Goal: Task Accomplishment & Management: Use online tool/utility

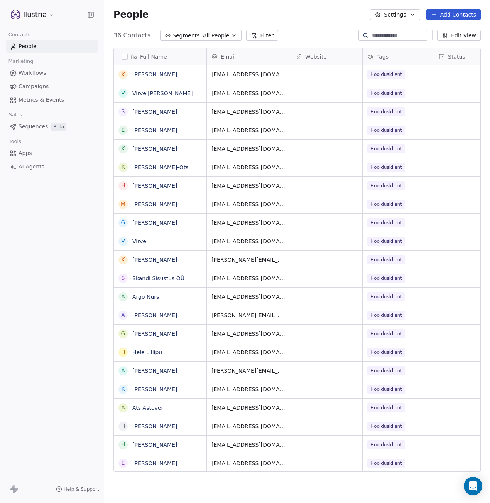
scroll to position [437, 380]
click at [34, 84] on span "Campaigns" at bounding box center [34, 87] width 30 height 8
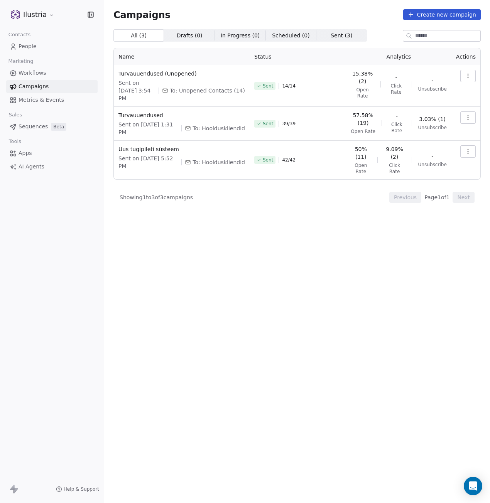
click at [464, 111] on button "button" at bounding box center [467, 117] width 15 height 12
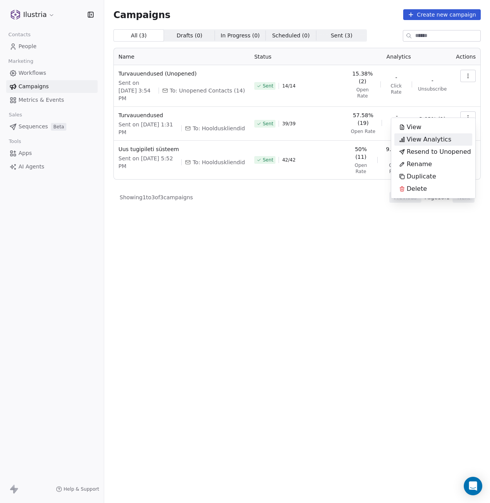
click at [432, 139] on span "View Analytics" at bounding box center [429, 139] width 45 height 9
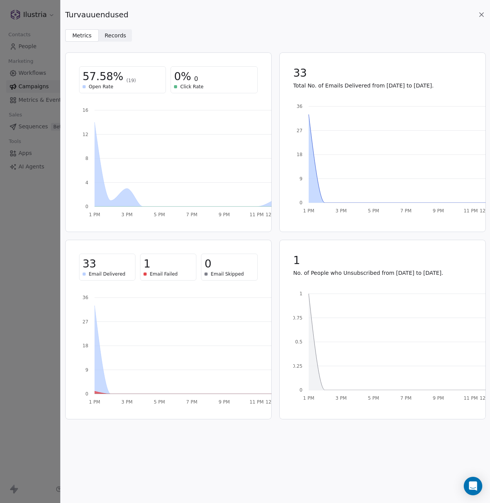
click at [118, 37] on span "Records" at bounding box center [116, 36] width 22 height 8
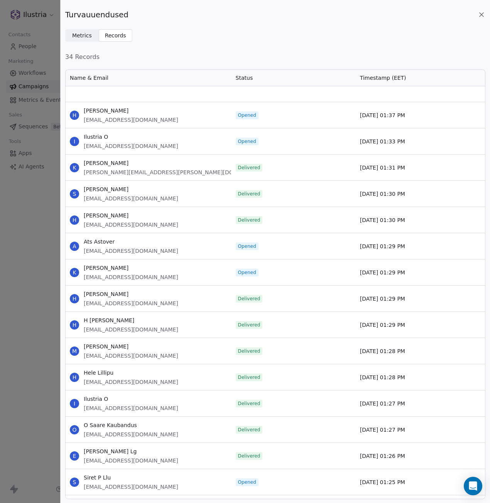
scroll to position [898, 0]
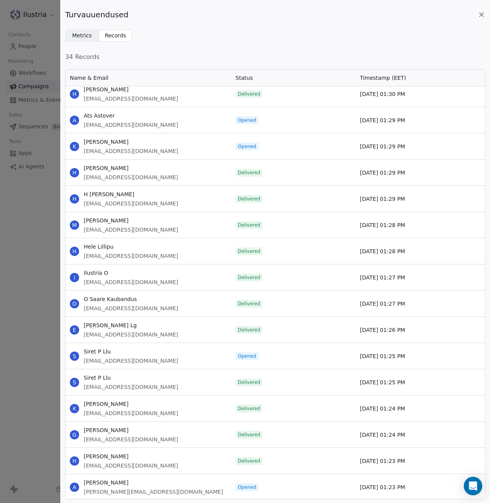
click at [477, 14] on div "Turvauuendused" at bounding box center [275, 14] width 420 height 11
click at [480, 15] on icon at bounding box center [482, 15] width 8 height 8
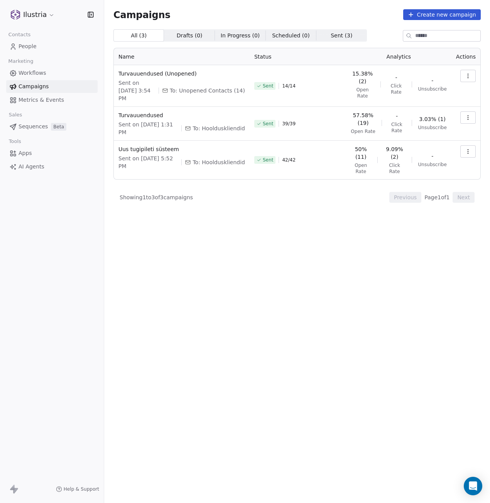
click at [480, 15] on button "Create new campaign" at bounding box center [442, 14] width 78 height 11
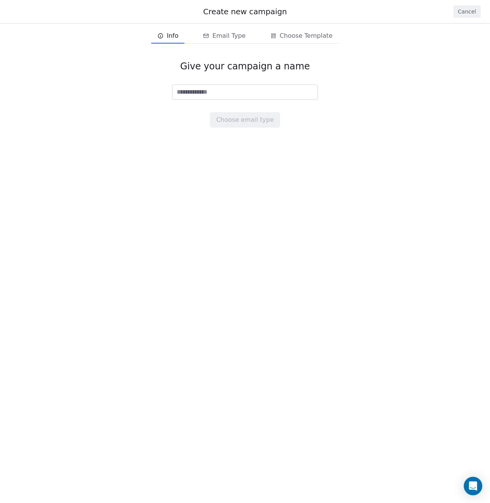
click at [469, 12] on button "Cancel" at bounding box center [466, 11] width 27 height 12
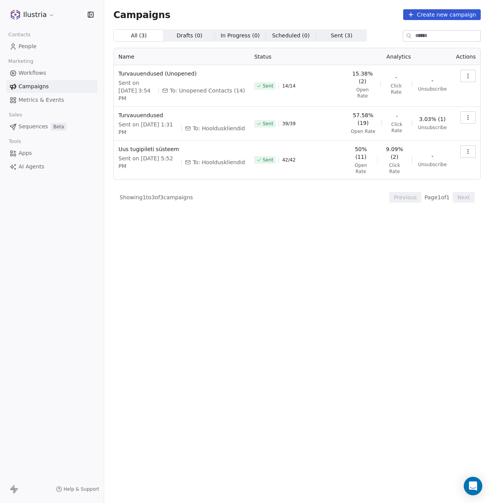
click at [471, 74] on button "button" at bounding box center [467, 76] width 15 height 12
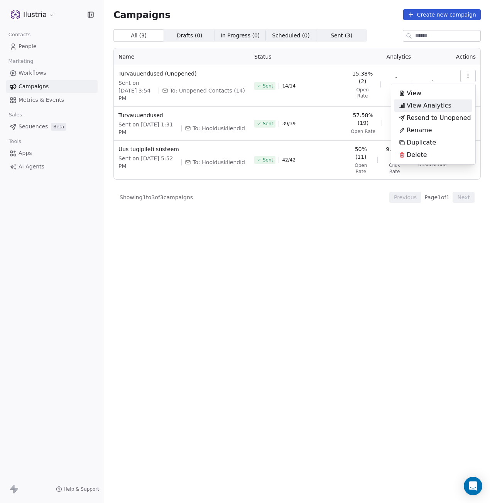
click at [442, 102] on span "View Analytics" at bounding box center [429, 105] width 45 height 9
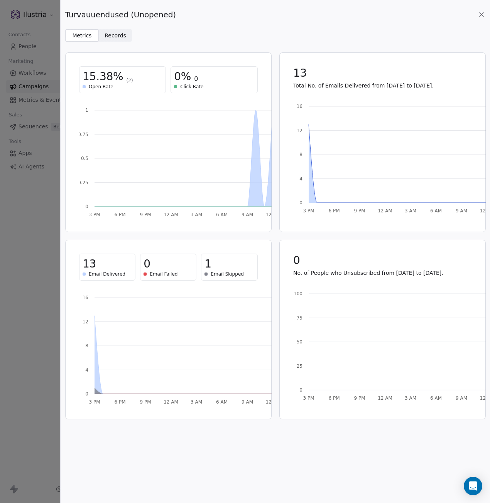
click at [114, 38] on span "Records" at bounding box center [116, 36] width 22 height 8
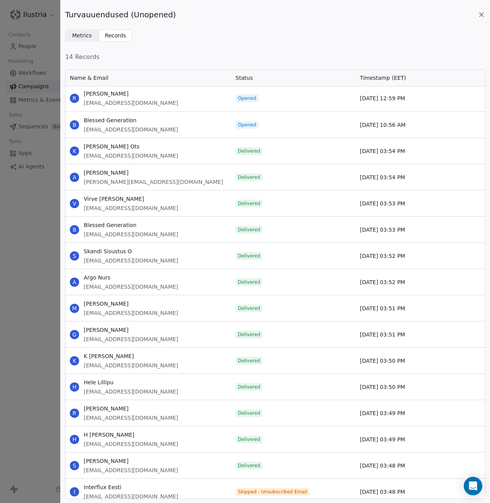
scroll to position [0, 0]
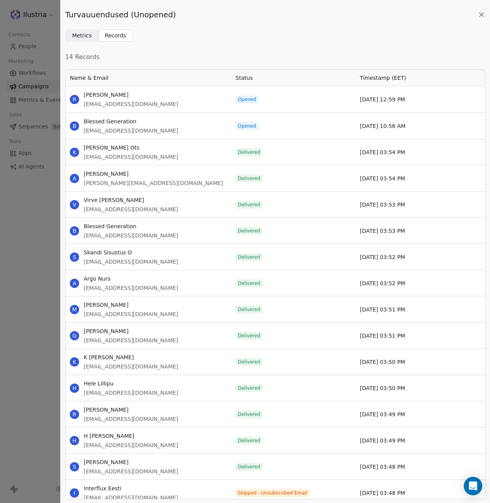
click at [480, 15] on icon at bounding box center [482, 15] width 8 height 8
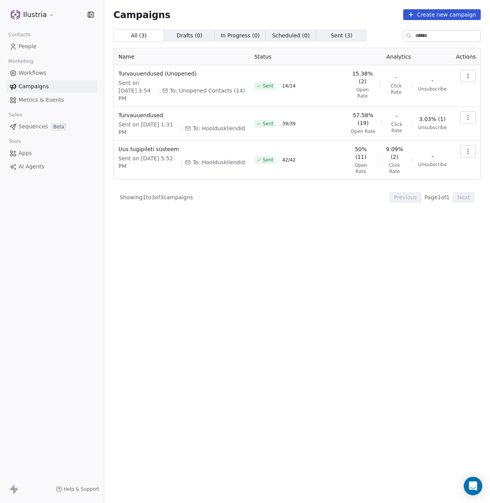
click at [468, 116] on icon "button" at bounding box center [468, 116] width 0 height 0
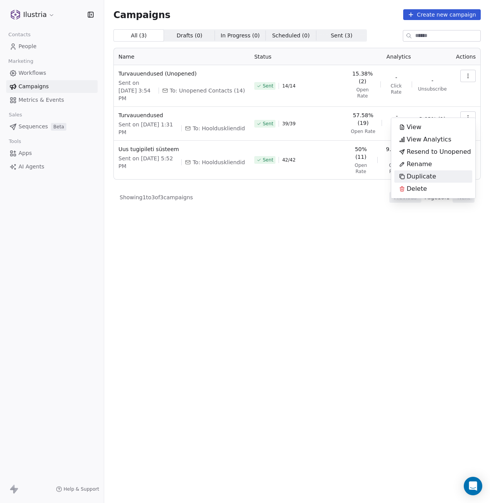
click at [393, 260] on html "Ilustria Contacts People Marketing Workflows Campaigns Metrics & Events Sales S…" at bounding box center [245, 251] width 490 height 503
